Goal: Task Accomplishment & Management: Manage account settings

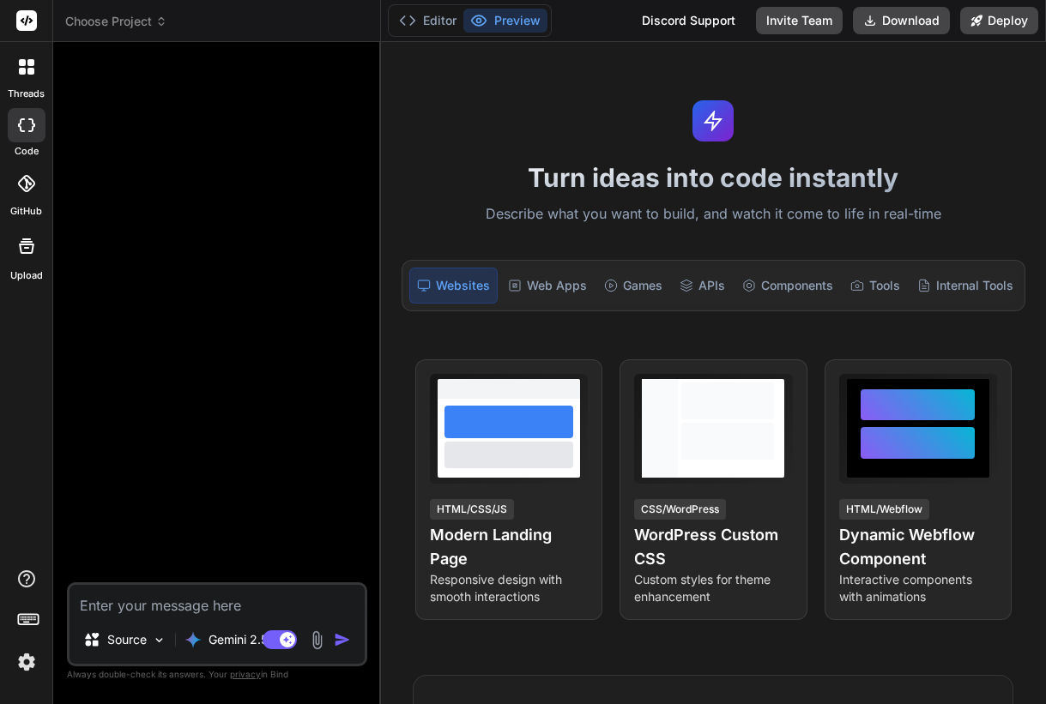
scroll to position [310, 0]
click at [21, 657] on img at bounding box center [26, 662] width 29 height 29
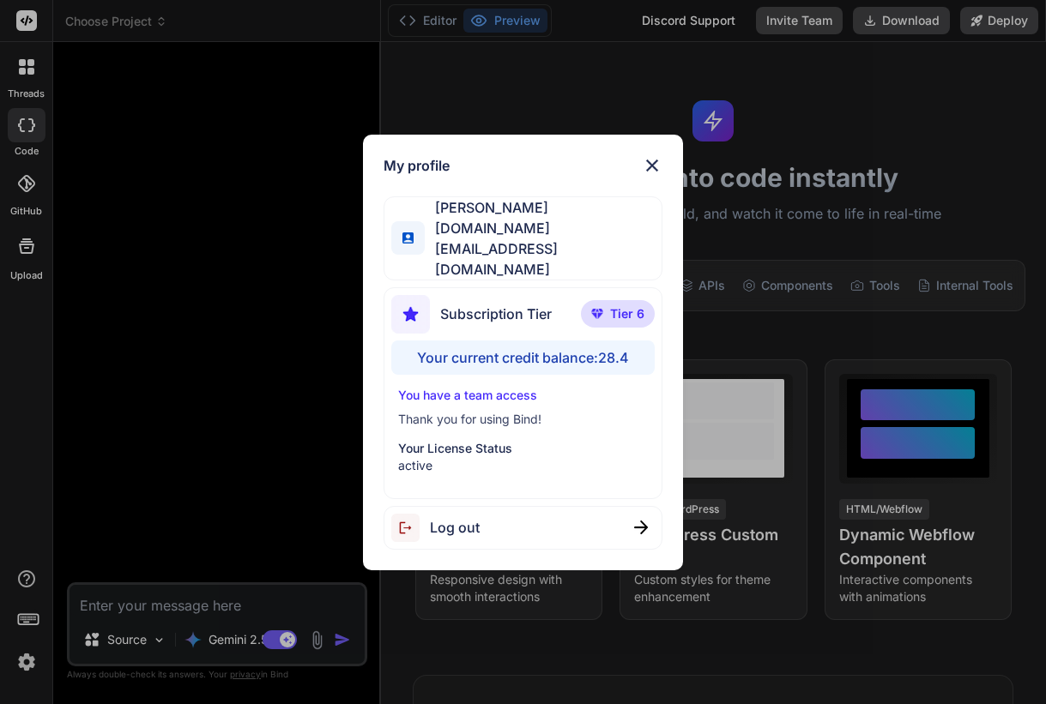
click at [265, 439] on div "My profile [PERSON_NAME] A [DOMAIN_NAME][EMAIL_ADDRESS][DOMAIN_NAME] Subscripti…" at bounding box center [523, 352] width 1046 height 704
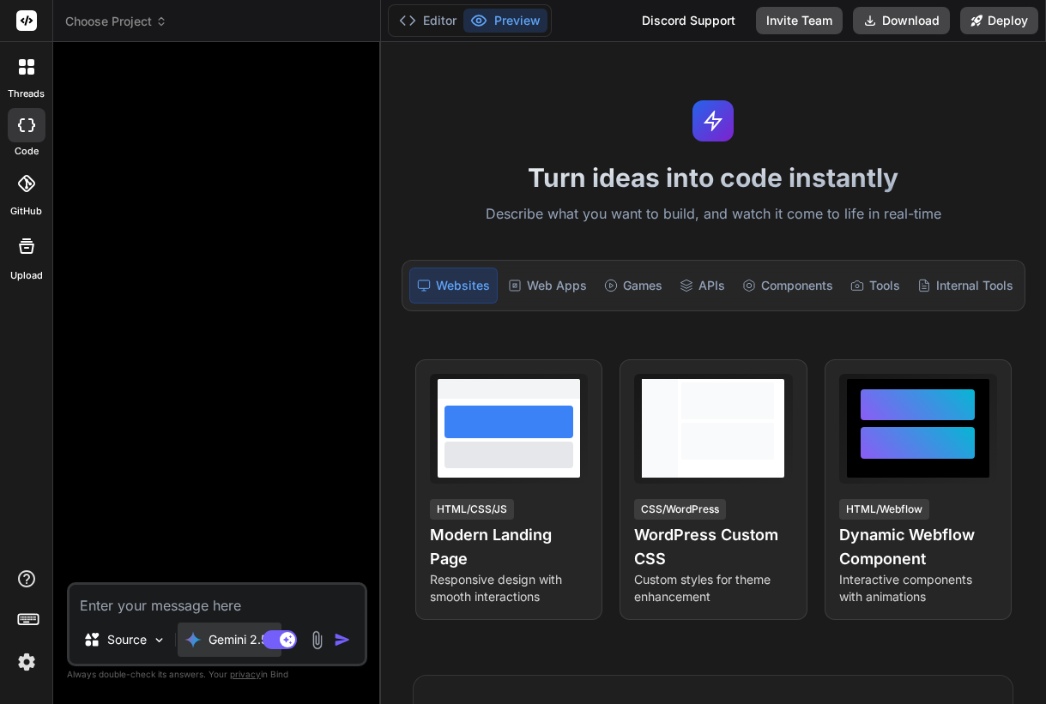
click at [227, 633] on p "Gemini 2.5.." at bounding box center [242, 640] width 66 height 17
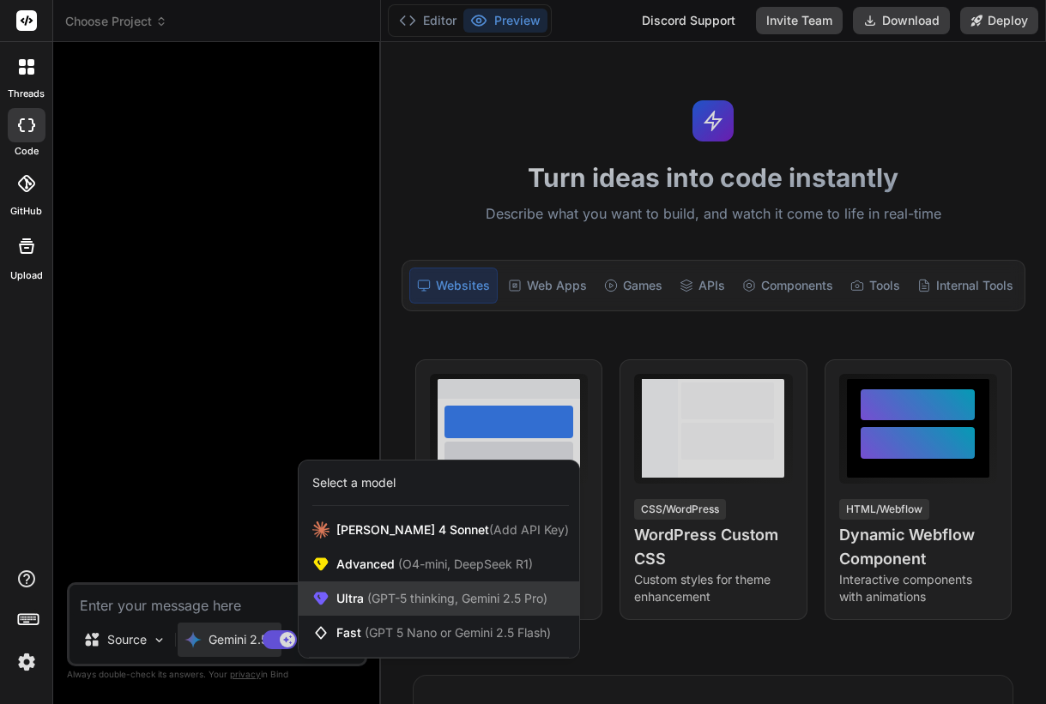
click at [351, 596] on span "Ultra (GPT-5 thinking, Gemini 2.5 Pro)" at bounding box center [441, 598] width 211 height 17
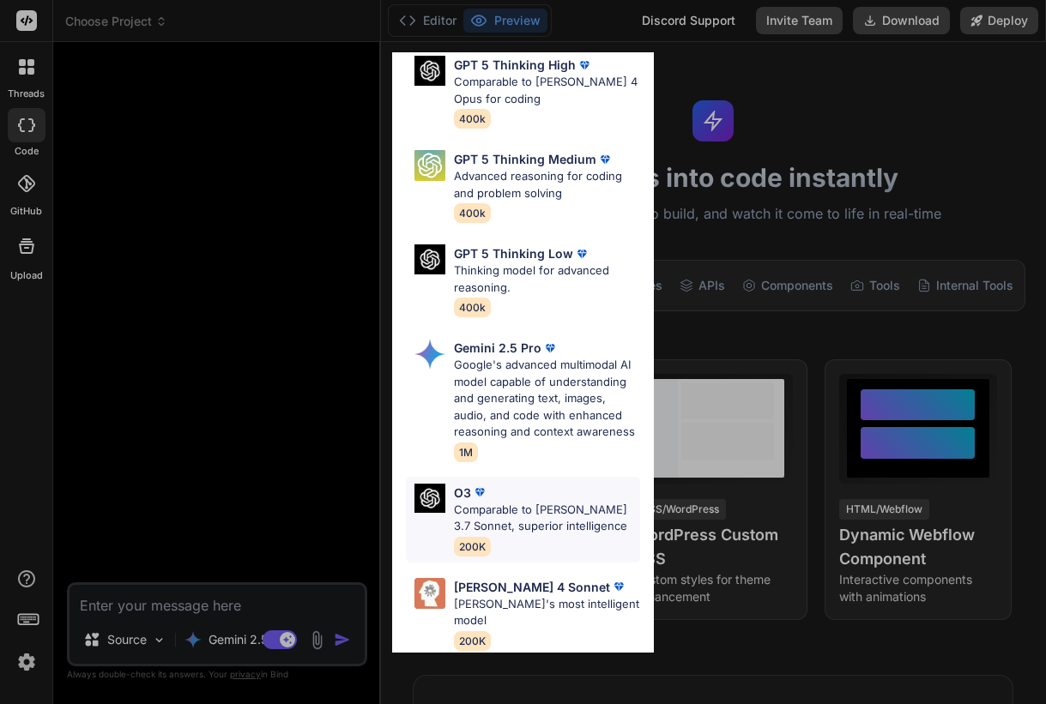
scroll to position [245, 0]
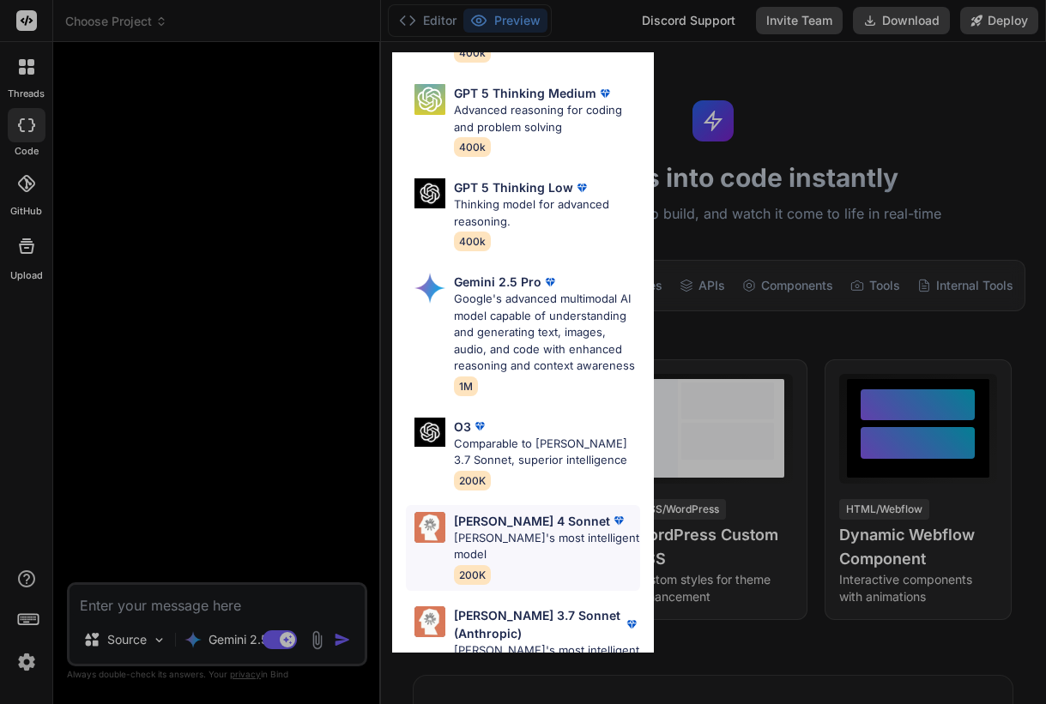
click at [527, 530] on p "[PERSON_NAME]'s most intelligent model" at bounding box center [547, 546] width 186 height 33
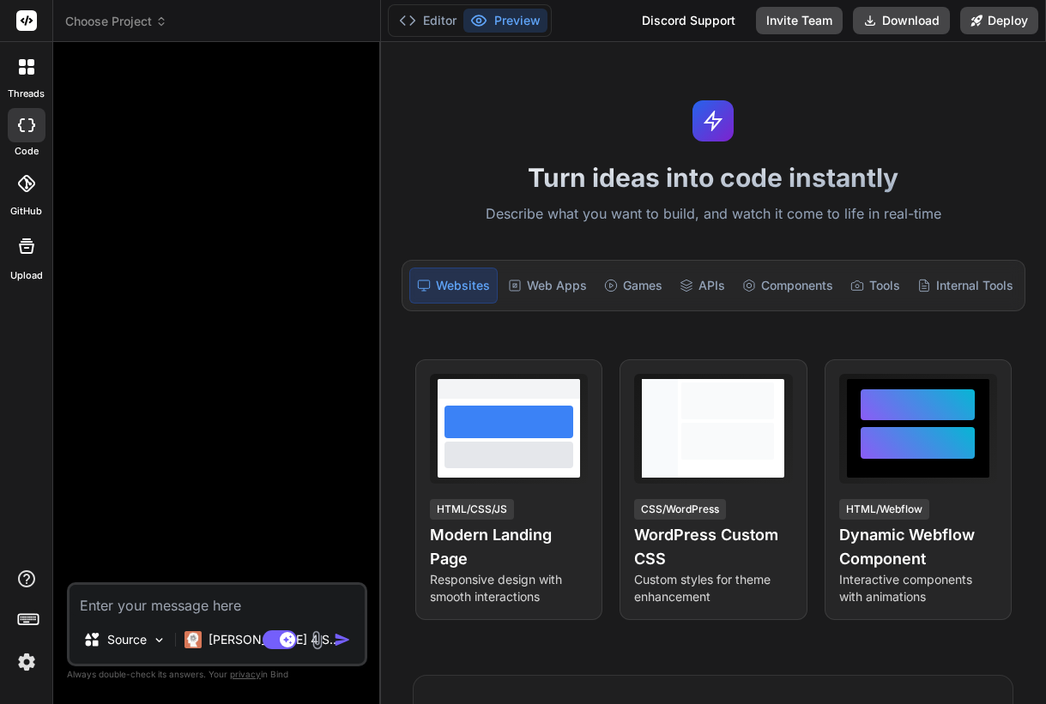
click at [21, 667] on img at bounding box center [26, 662] width 29 height 29
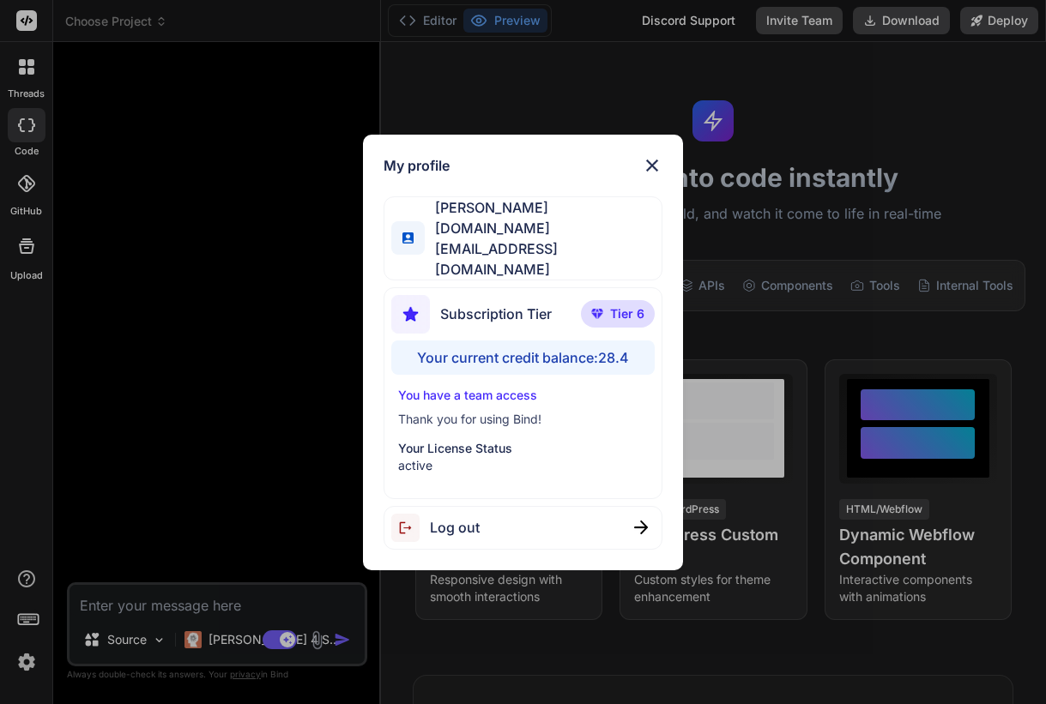
click at [21, 667] on div "My profile [PERSON_NAME] A [DOMAIN_NAME][EMAIL_ADDRESS][DOMAIN_NAME] Subscripti…" at bounding box center [523, 352] width 1046 height 704
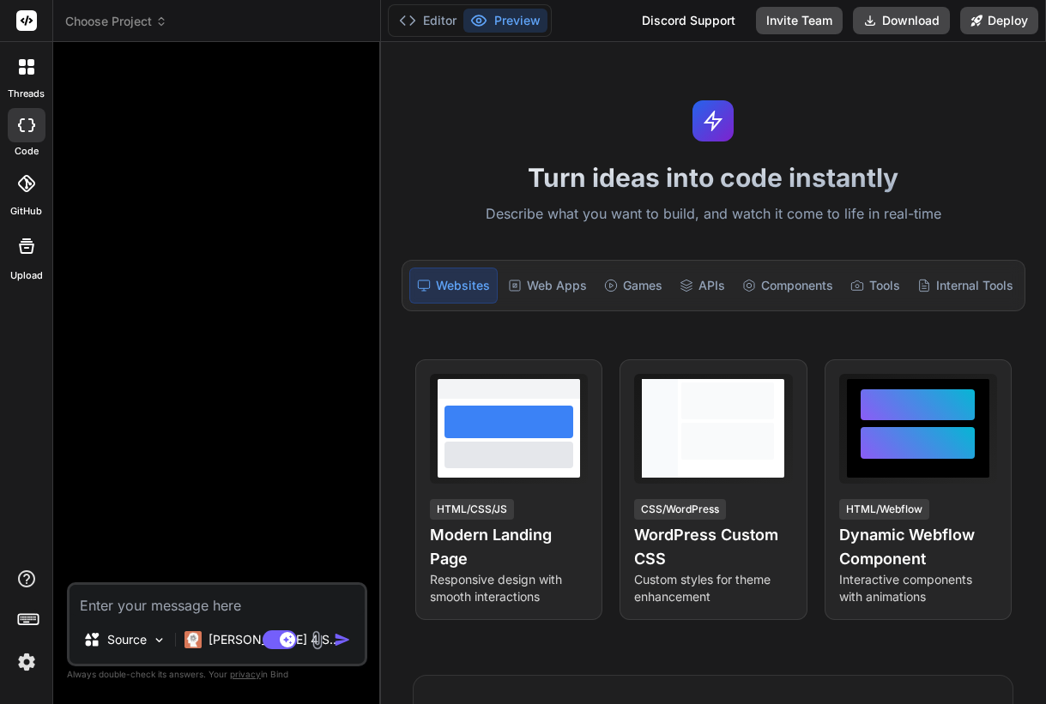
click at [36, 670] on img at bounding box center [26, 662] width 29 height 29
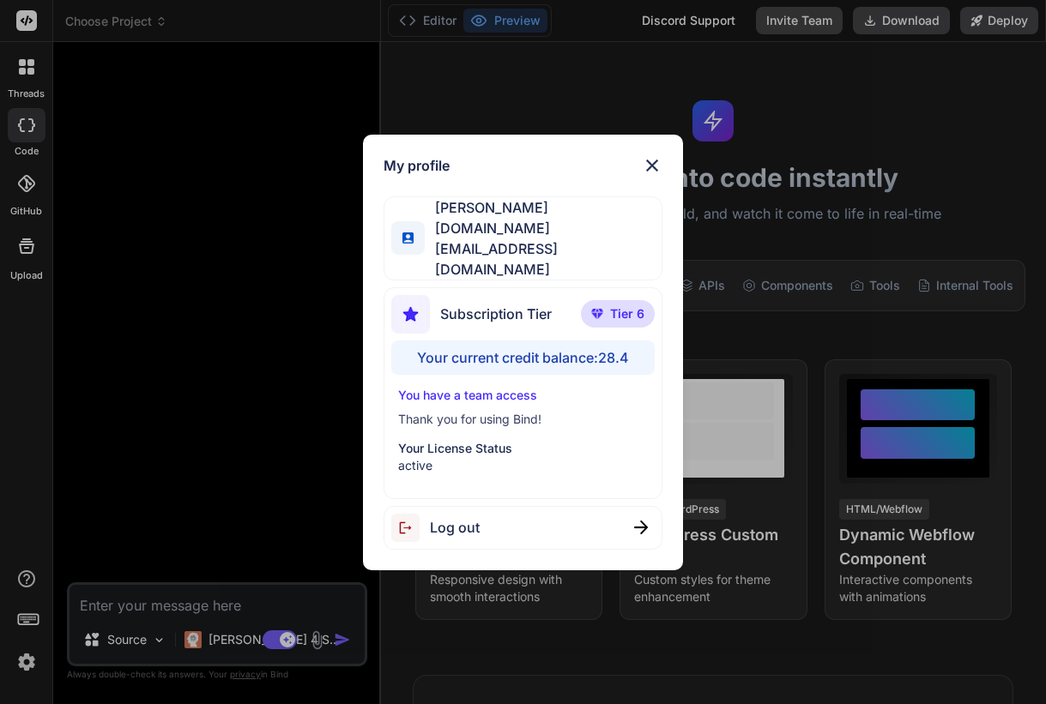
click at [461, 517] on span "Log out" at bounding box center [455, 527] width 50 height 21
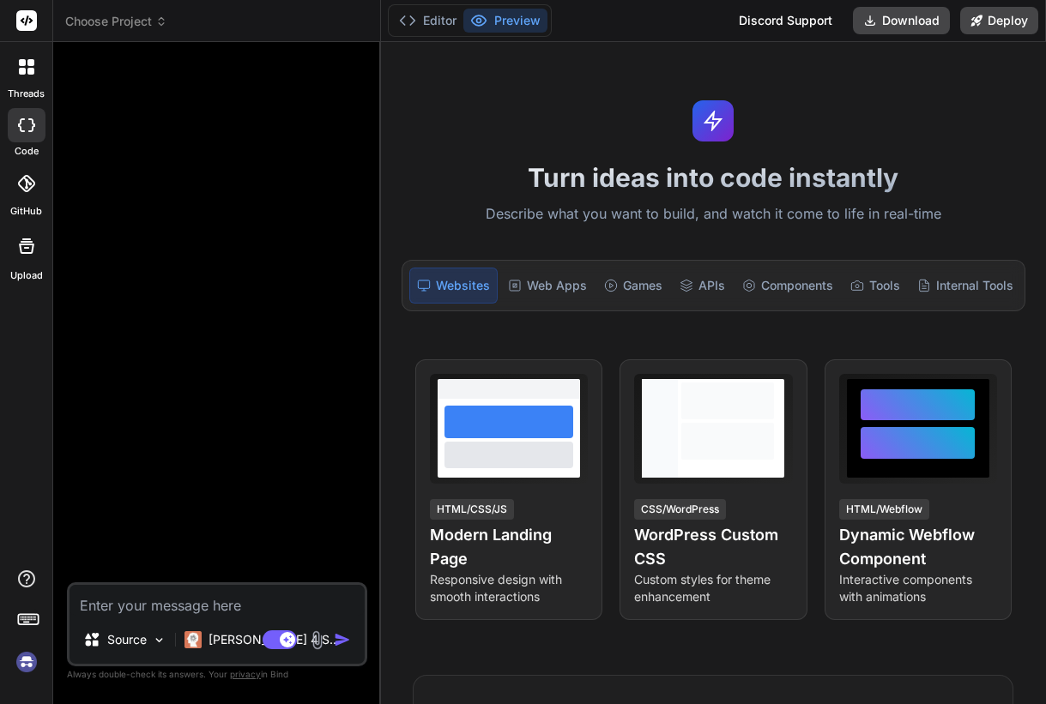
scroll to position [375, 0]
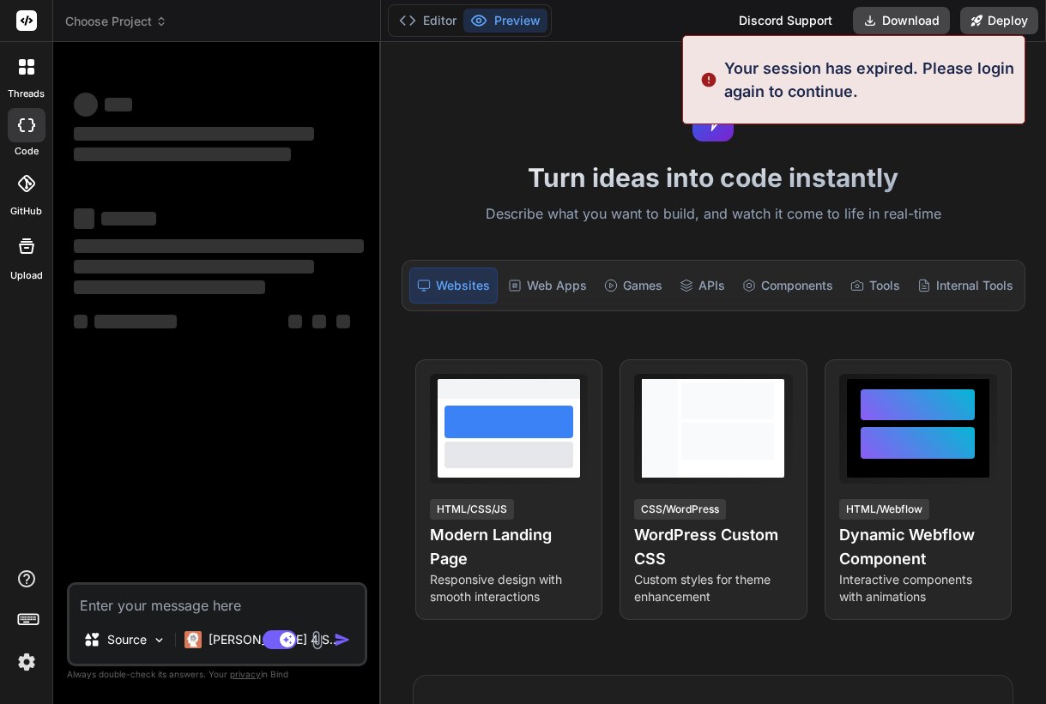
type textarea "x"
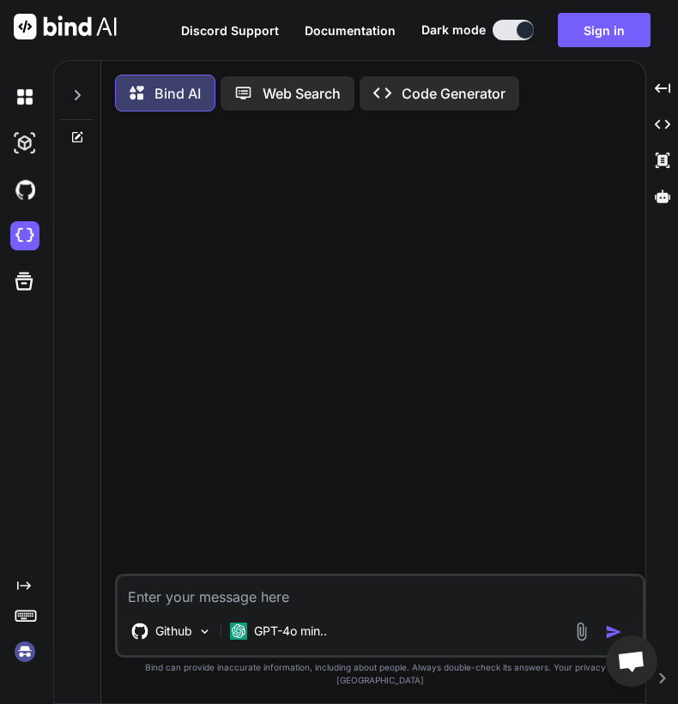
scroll to position [9, 0]
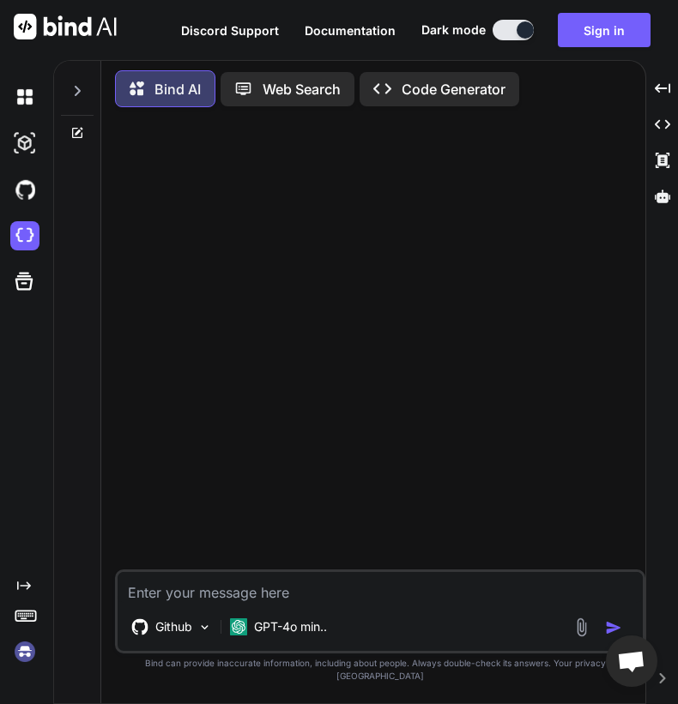
click at [19, 654] on img at bounding box center [24, 652] width 29 height 29
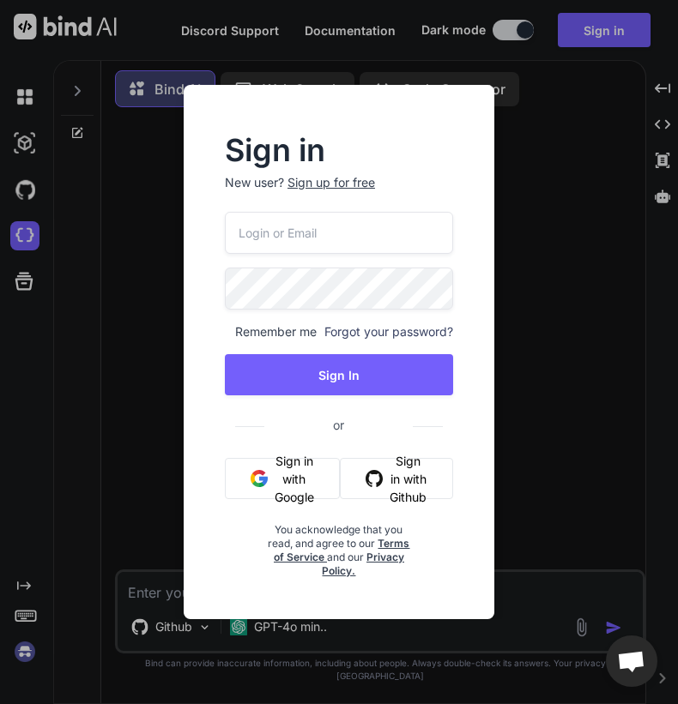
click at [350, 234] on input "email" at bounding box center [339, 233] width 228 height 42
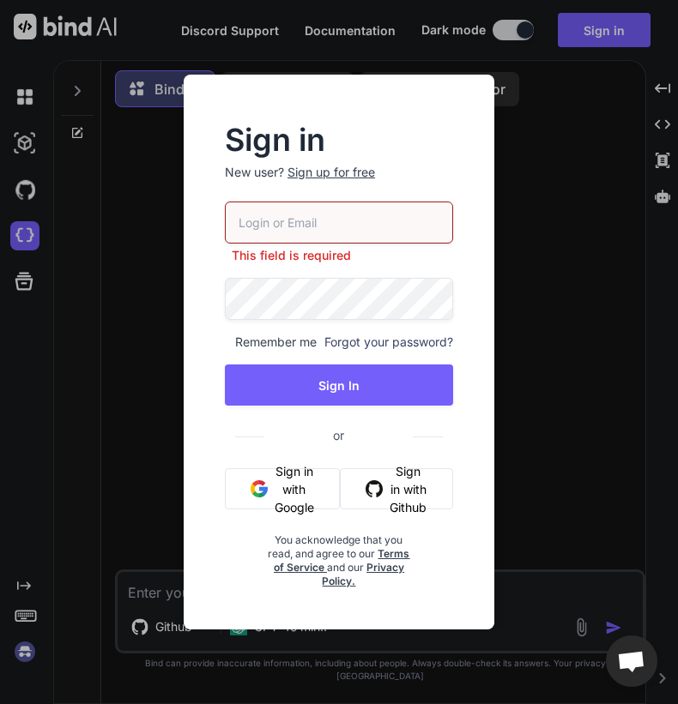
type input "zeguzettoile-5135@yopmail.com"
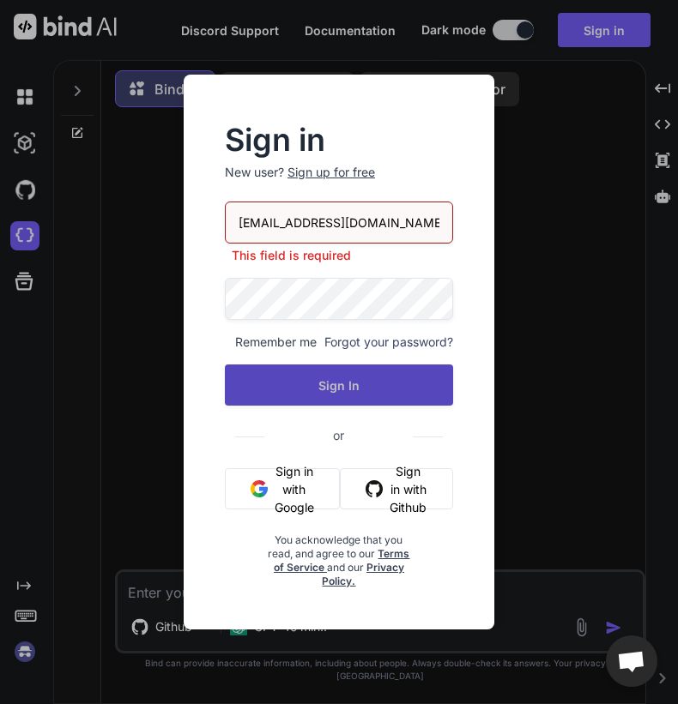
click at [354, 385] on button "Sign In" at bounding box center [339, 385] width 228 height 41
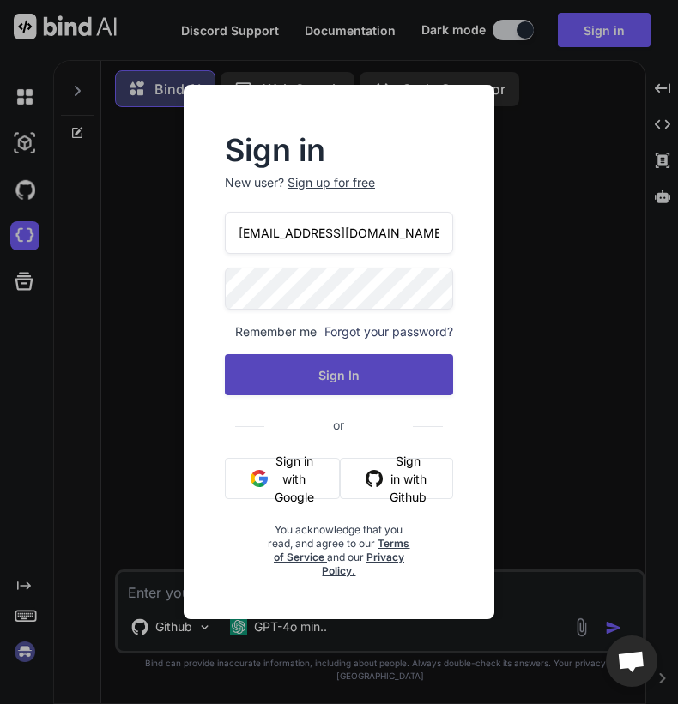
click at [337, 383] on button "Sign In" at bounding box center [339, 374] width 228 height 41
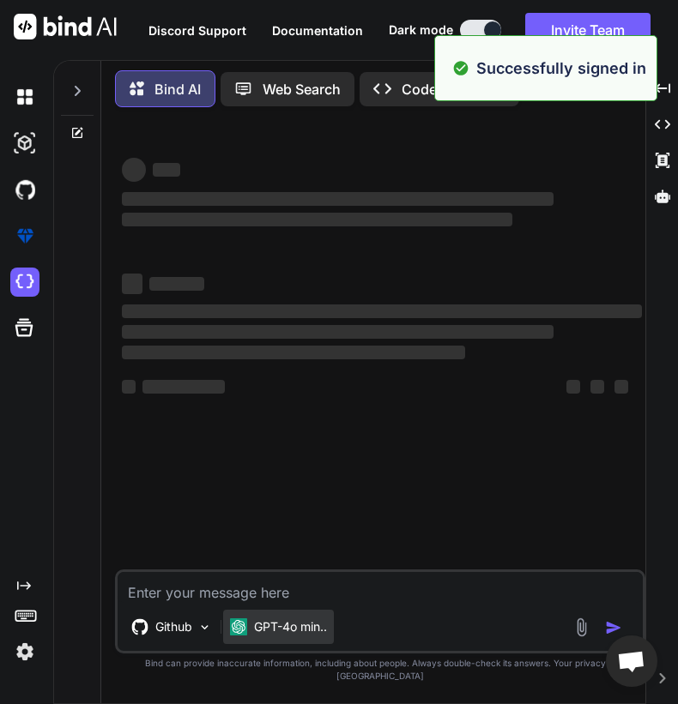
click at [302, 629] on div "GPT-4o min.." at bounding box center [278, 627] width 111 height 34
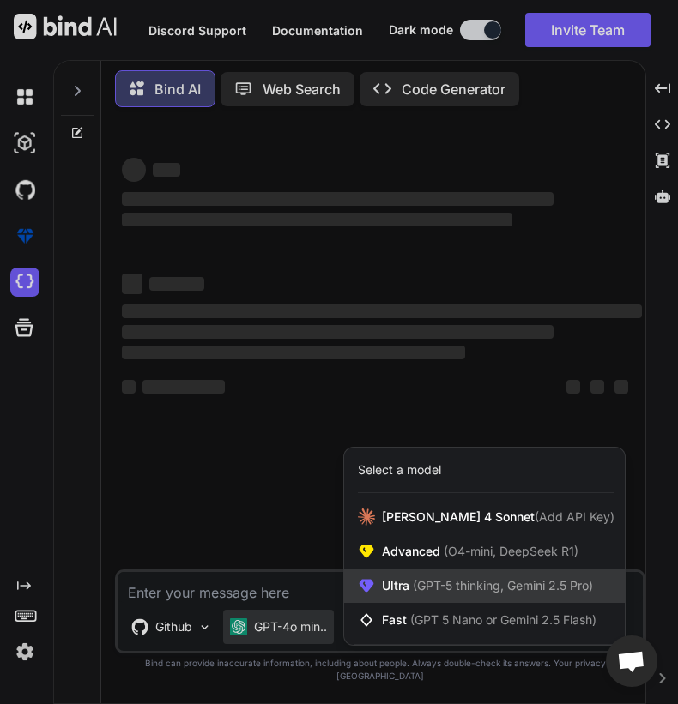
click at [396, 595] on span "Ultra (GPT-5 thinking, Gemini 2.5 Pro)" at bounding box center [487, 585] width 211 height 17
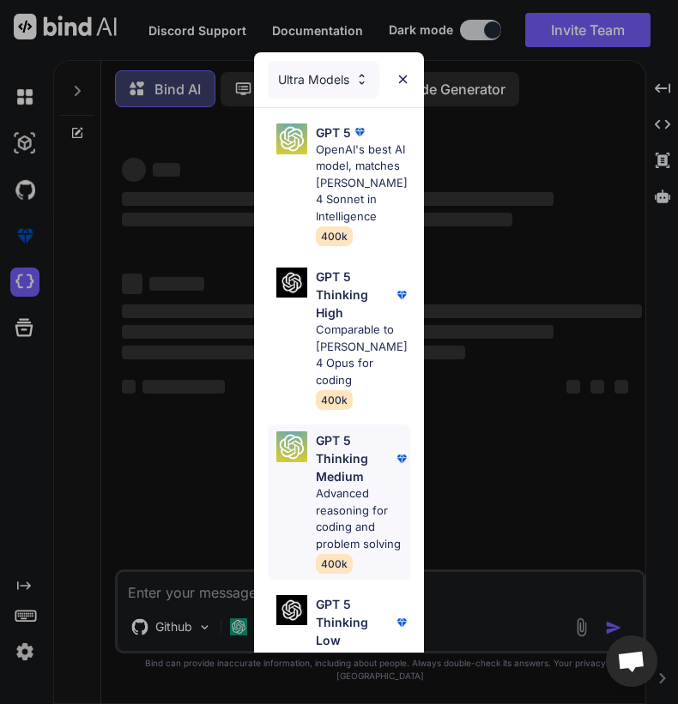
scroll to position [692, 0]
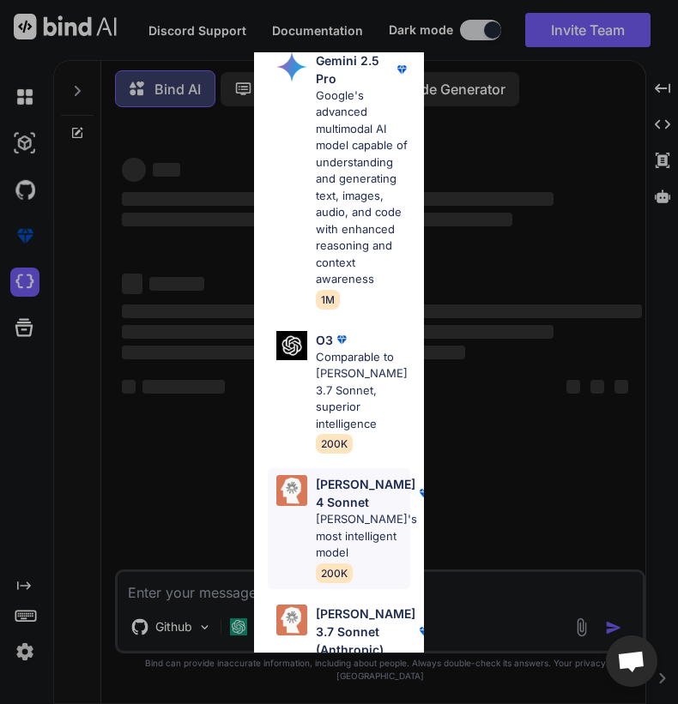
click at [349, 511] on p "Claude's most intelligent model" at bounding box center [366, 536] width 101 height 51
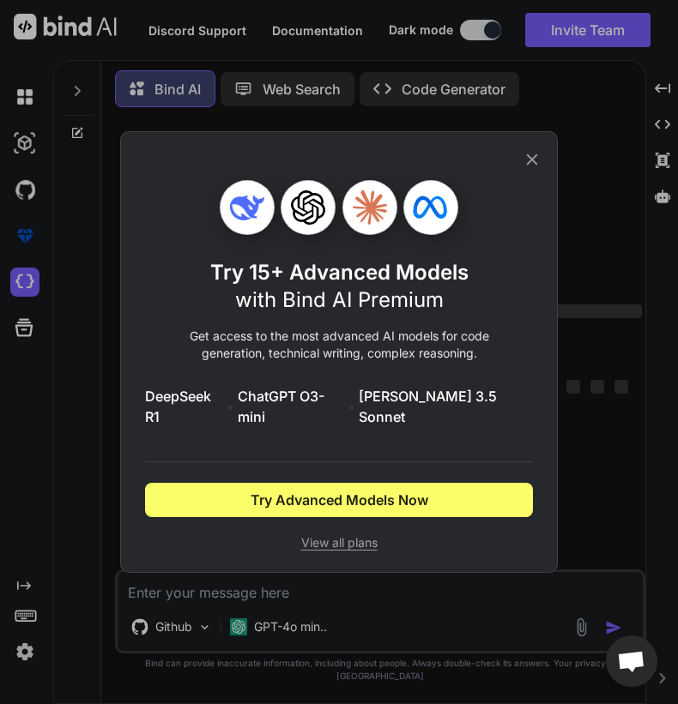
click at [537, 169] on icon at bounding box center [532, 159] width 19 height 19
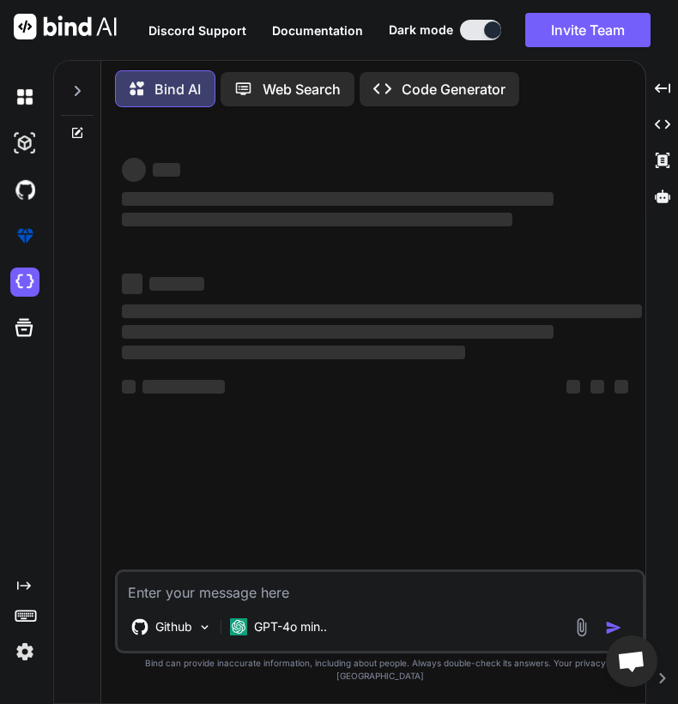
click at [27, 646] on img at bounding box center [24, 652] width 29 height 29
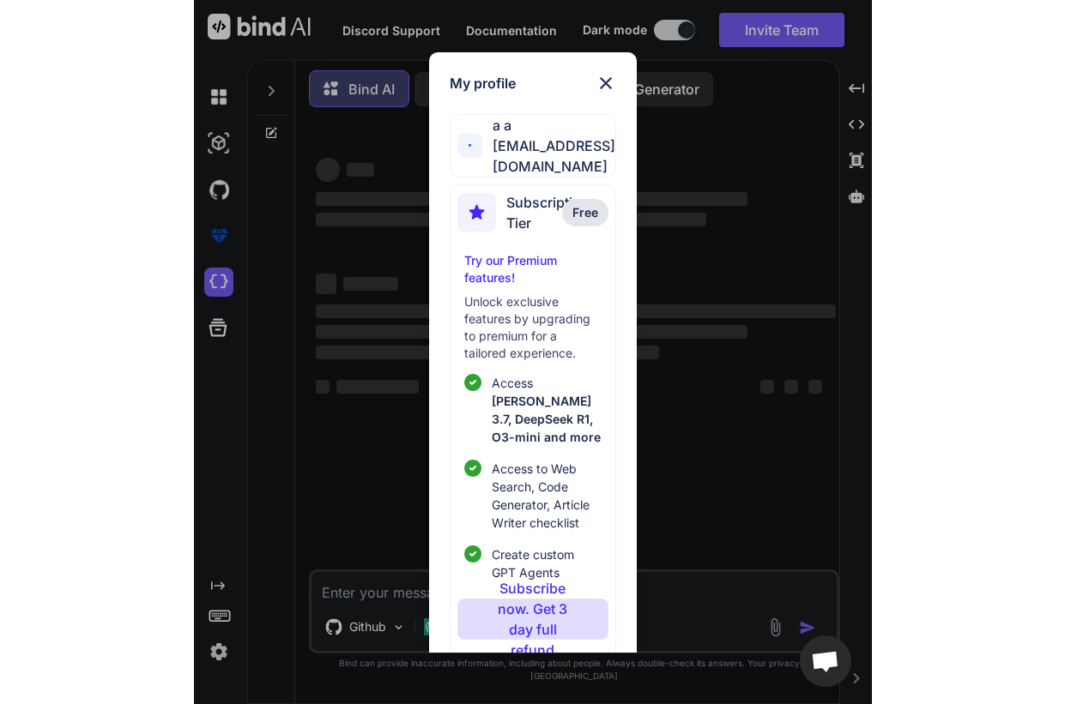
scroll to position [113, 0]
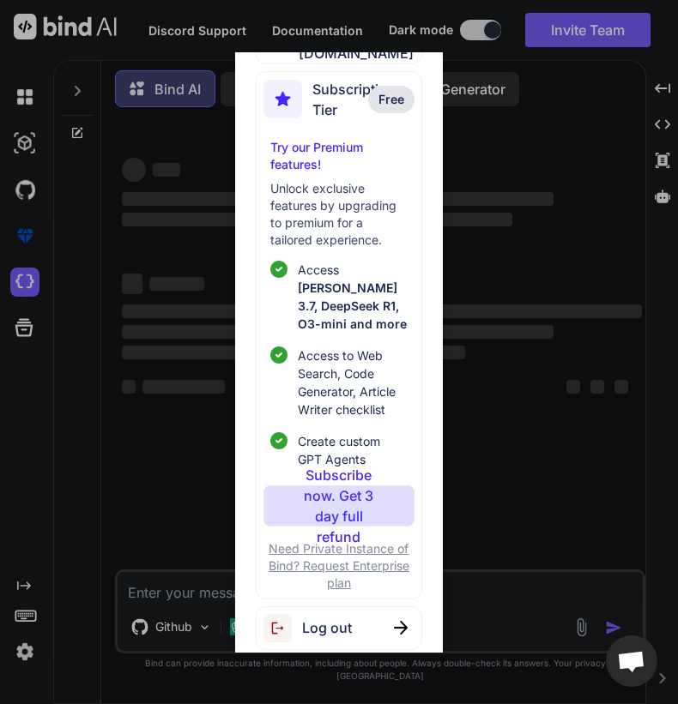
click at [352, 613] on div "Log out" at bounding box center [339, 629] width 166 height 44
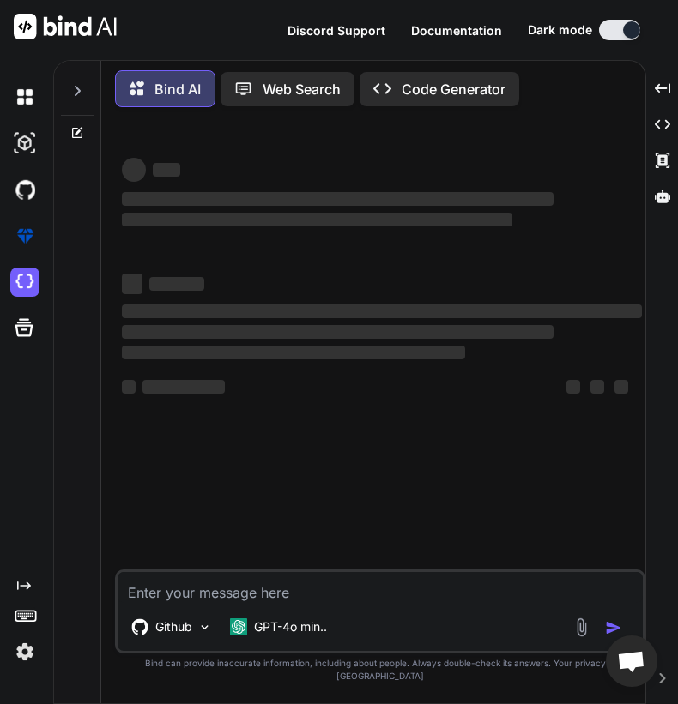
click at [23, 654] on img at bounding box center [24, 652] width 29 height 29
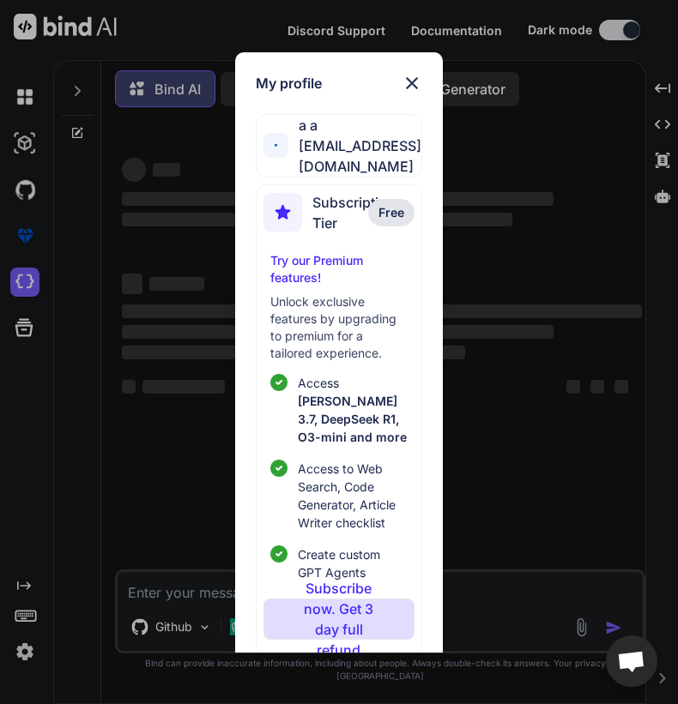
click at [417, 79] on img at bounding box center [412, 83] width 21 height 21
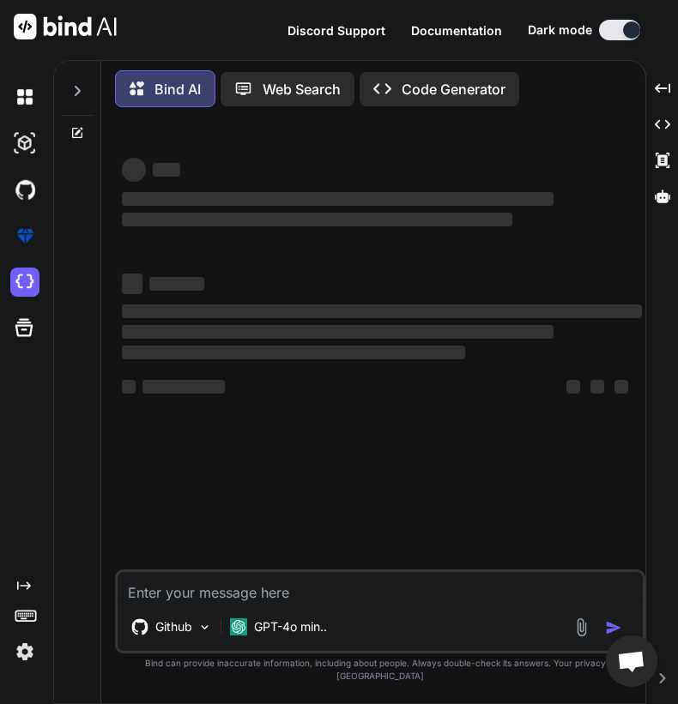
click at [32, 661] on img at bounding box center [24, 652] width 29 height 29
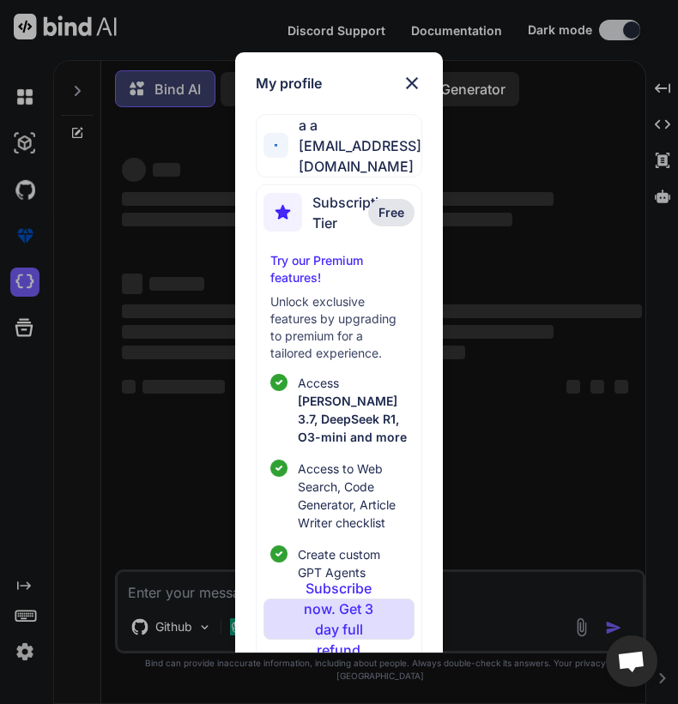
click at [173, 227] on div "My profile a a zeguzettoile-5135@yopmail.com Subscription Tier Free Try our Pre…" at bounding box center [339, 352] width 678 height 704
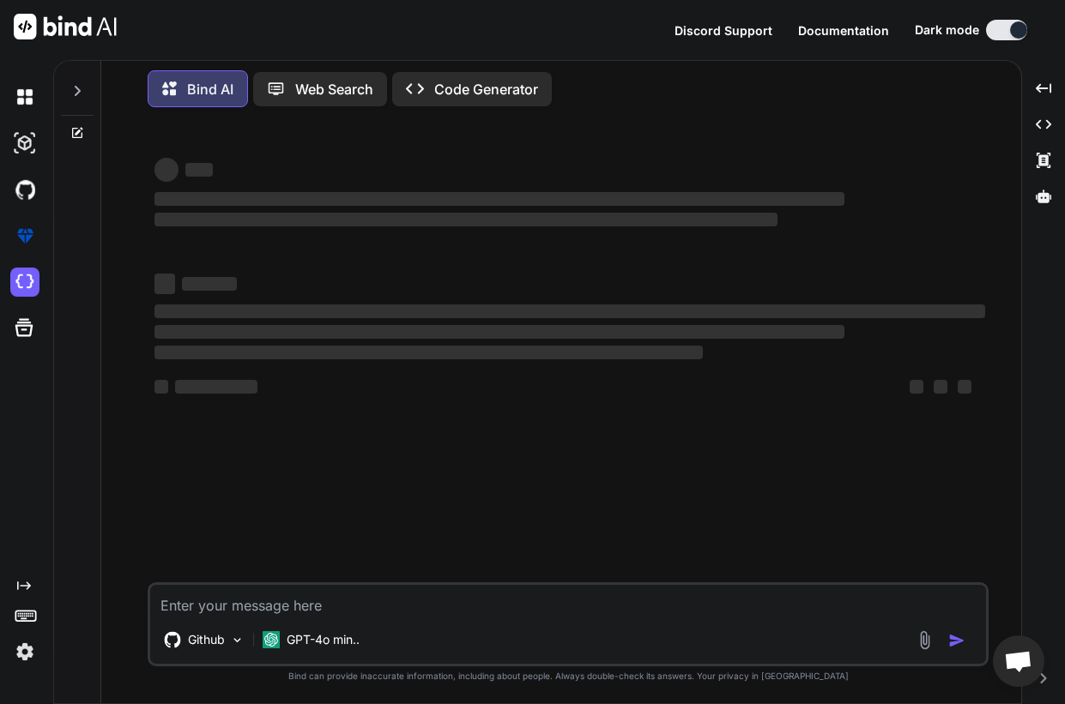
click at [33, 644] on img at bounding box center [24, 652] width 29 height 29
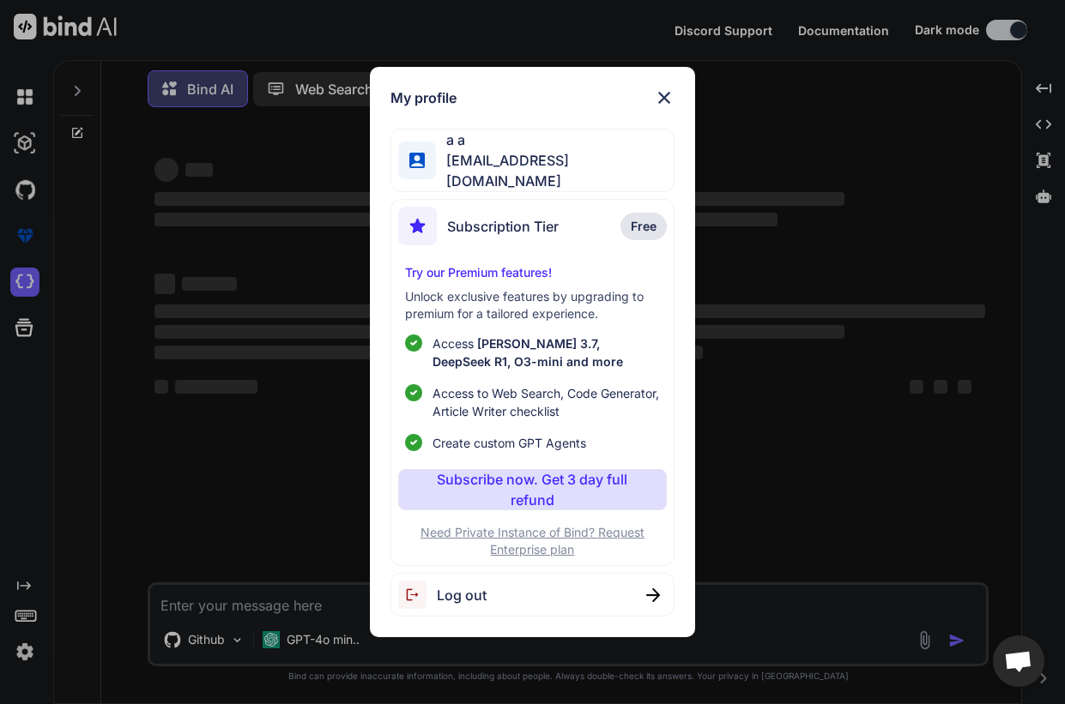
click at [504, 602] on div "Log out" at bounding box center [532, 595] width 284 height 44
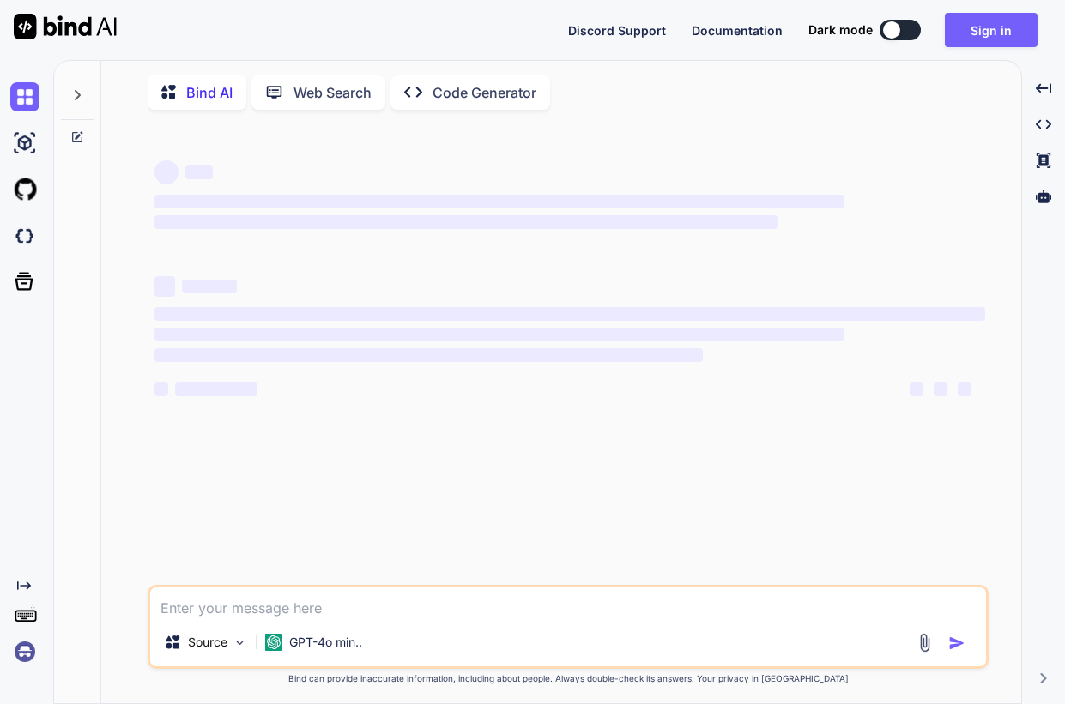
type textarea "x"
click at [27, 645] on img at bounding box center [24, 652] width 29 height 29
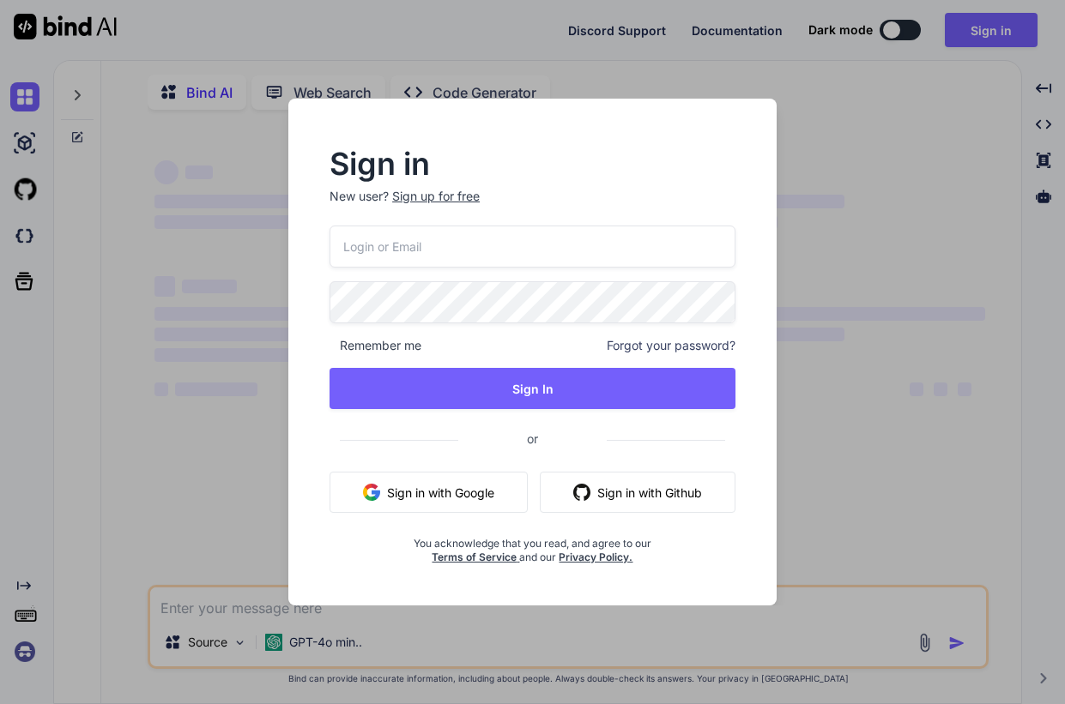
click at [524, 246] on input "email" at bounding box center [533, 247] width 406 height 42
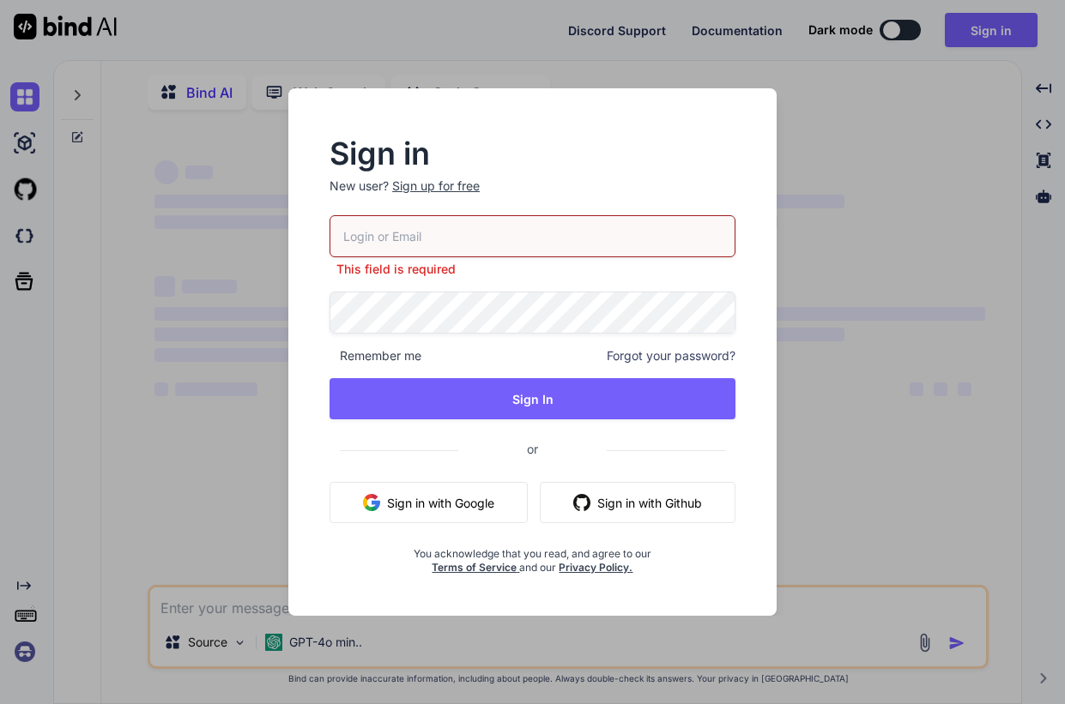
click at [371, 425] on div "This field is required Remember me Forgot your password? Sign In or Sign in wit…" at bounding box center [533, 395] width 406 height 360
click at [435, 499] on button "Sign in with Google" at bounding box center [429, 502] width 198 height 41
